Goal: Information Seeking & Learning: Learn about a topic

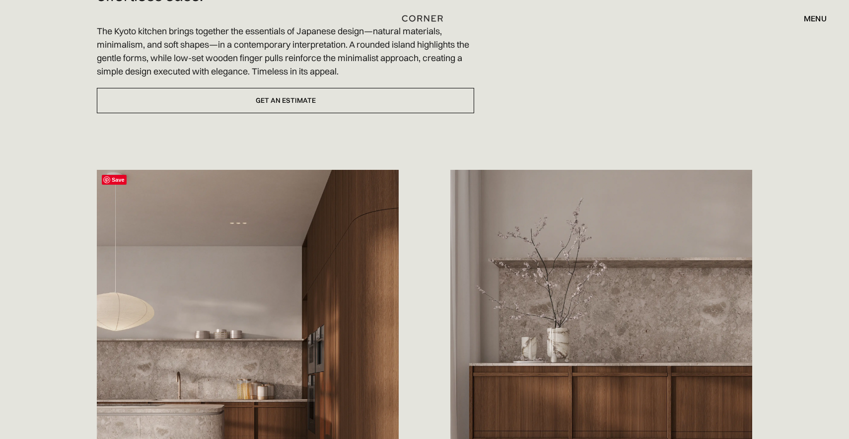
scroll to position [247, 0]
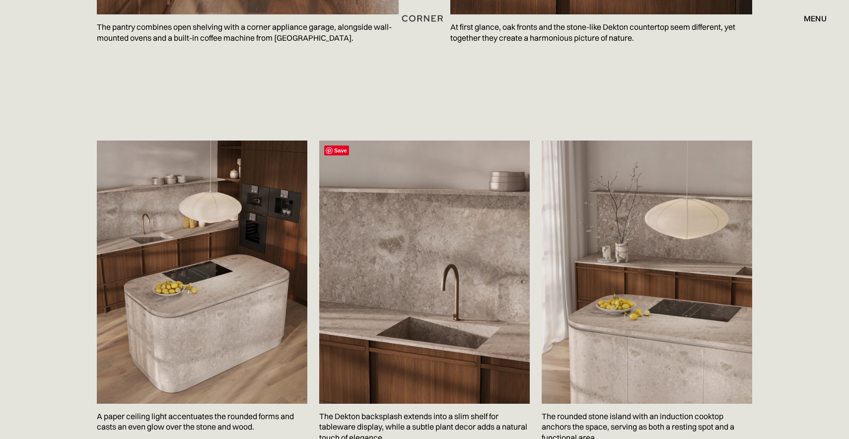
scroll to position [1408, 0]
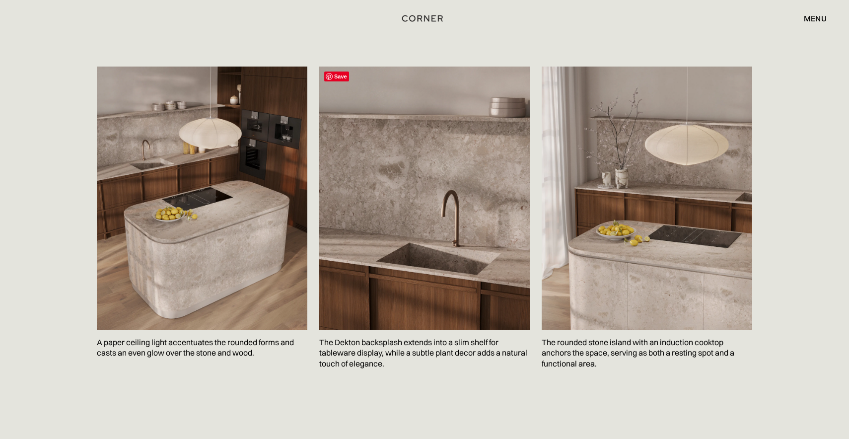
scroll to position [1484, 0]
